Goal: Information Seeking & Learning: Learn about a topic

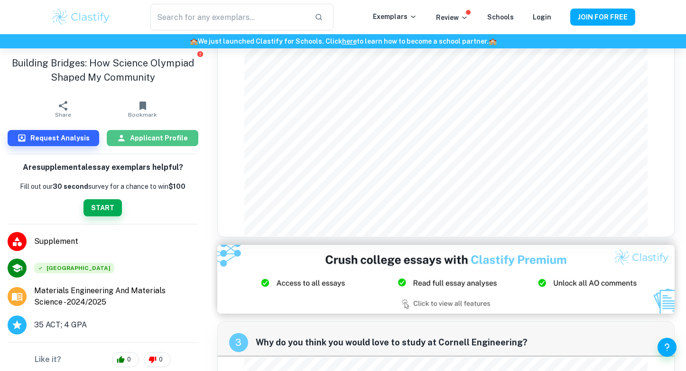
click at [149, 139] on h6 "Applicant Profile" at bounding box center [159, 138] width 58 height 10
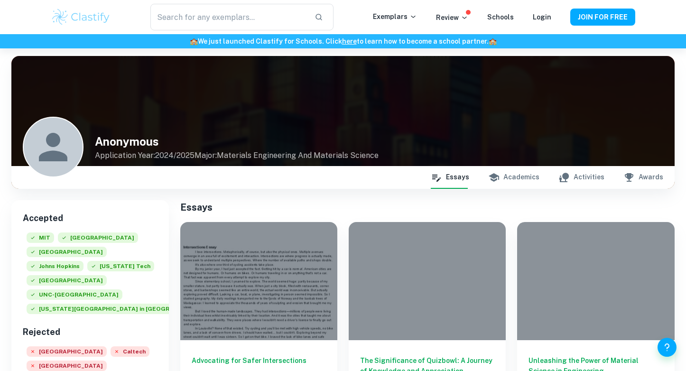
click at [499, 176] on icon "button" at bounding box center [494, 177] width 10 height 9
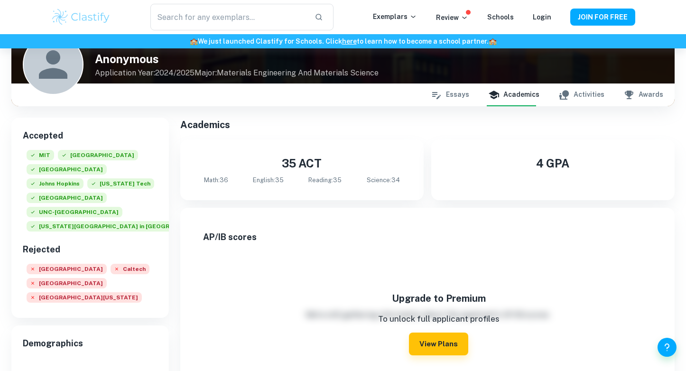
scroll to position [74, 0]
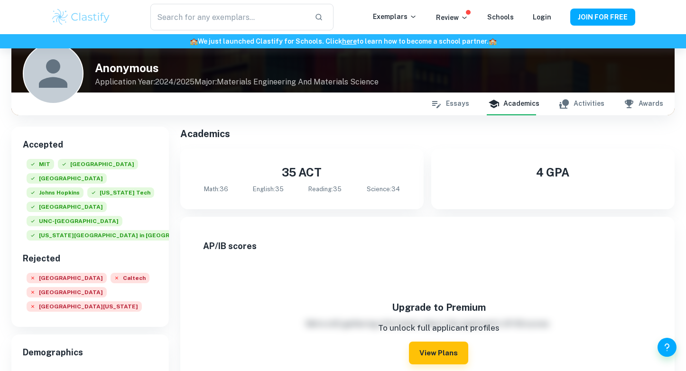
click at [594, 100] on button "Activities" at bounding box center [581, 104] width 46 height 23
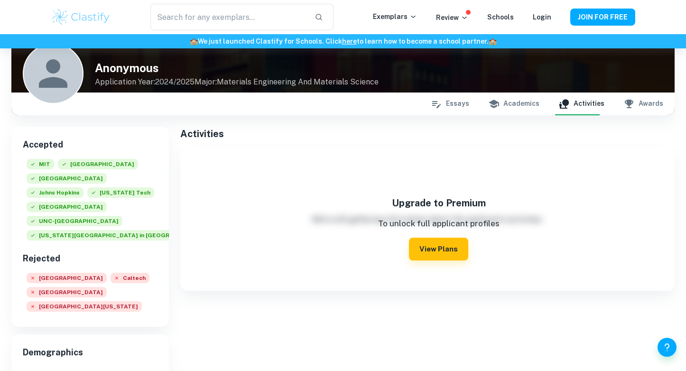
click at [451, 109] on button "Essays" at bounding box center [450, 104] width 38 height 23
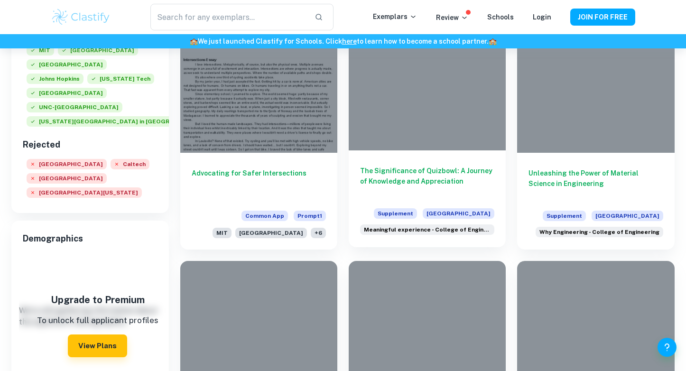
scroll to position [187, 0]
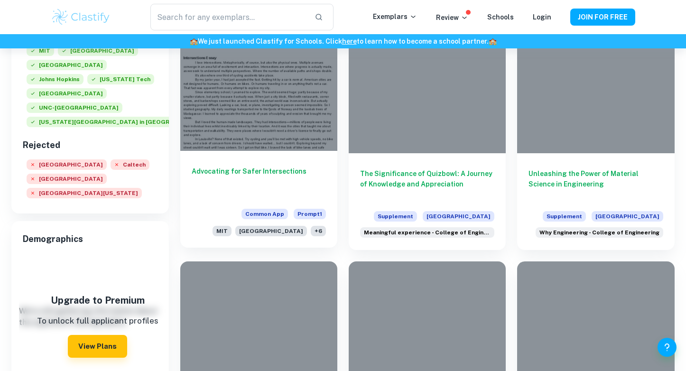
click at [262, 168] on h6 "Advocating for Safer Intersections" at bounding box center [259, 181] width 134 height 31
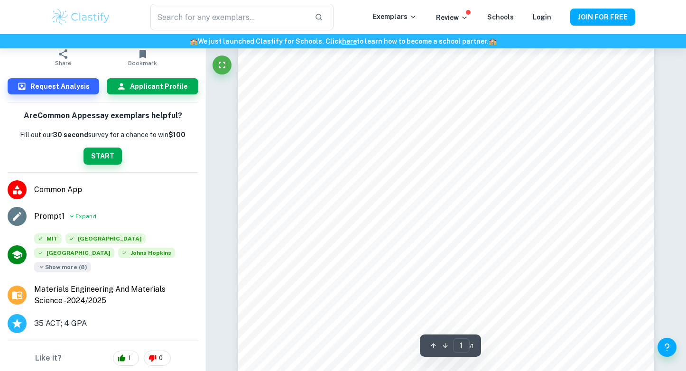
scroll to position [204, 0]
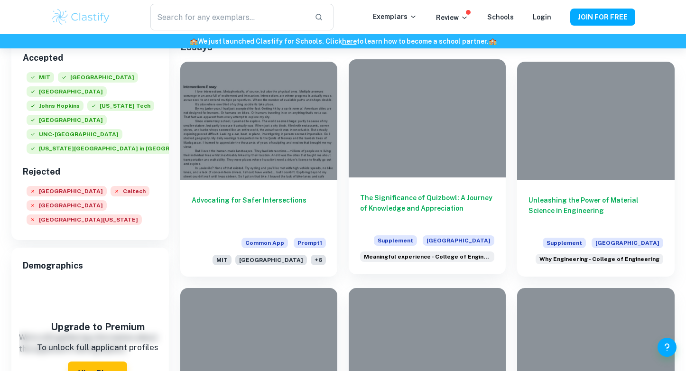
scroll to position [160, 0]
click at [454, 143] on div at bounding box center [427, 119] width 157 height 118
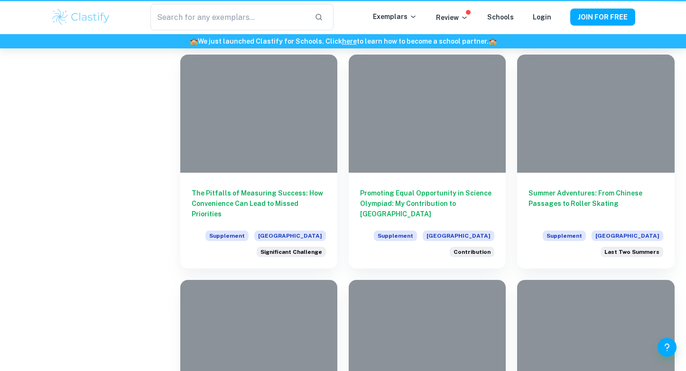
scroll to position [160, 0]
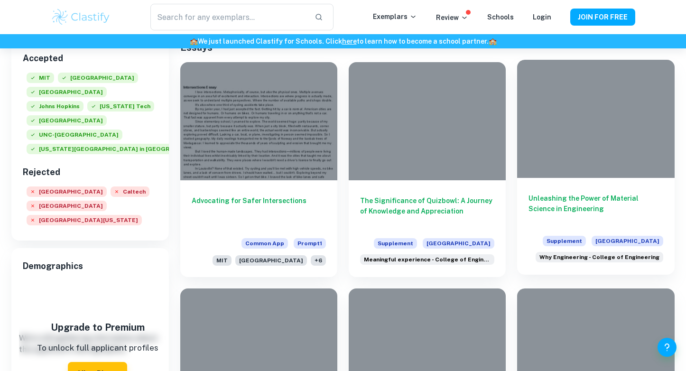
click at [616, 183] on div "Unleashing the Power of Material Science in Engineering Supplement [GEOGRAPHIC_…" at bounding box center [595, 226] width 157 height 96
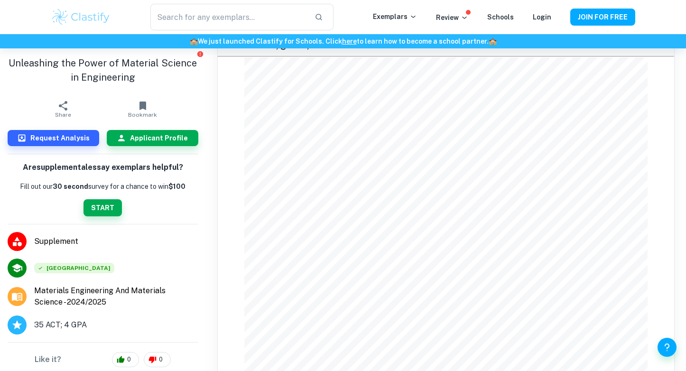
scroll to position [80, 0]
click at [450, 22] on p "Review" at bounding box center [452, 17] width 32 height 10
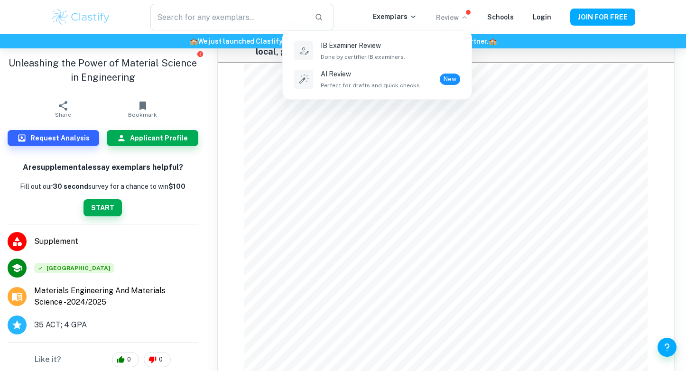
click at [454, 20] on div at bounding box center [343, 185] width 686 height 371
